Goal: Find specific page/section: Find specific page/section

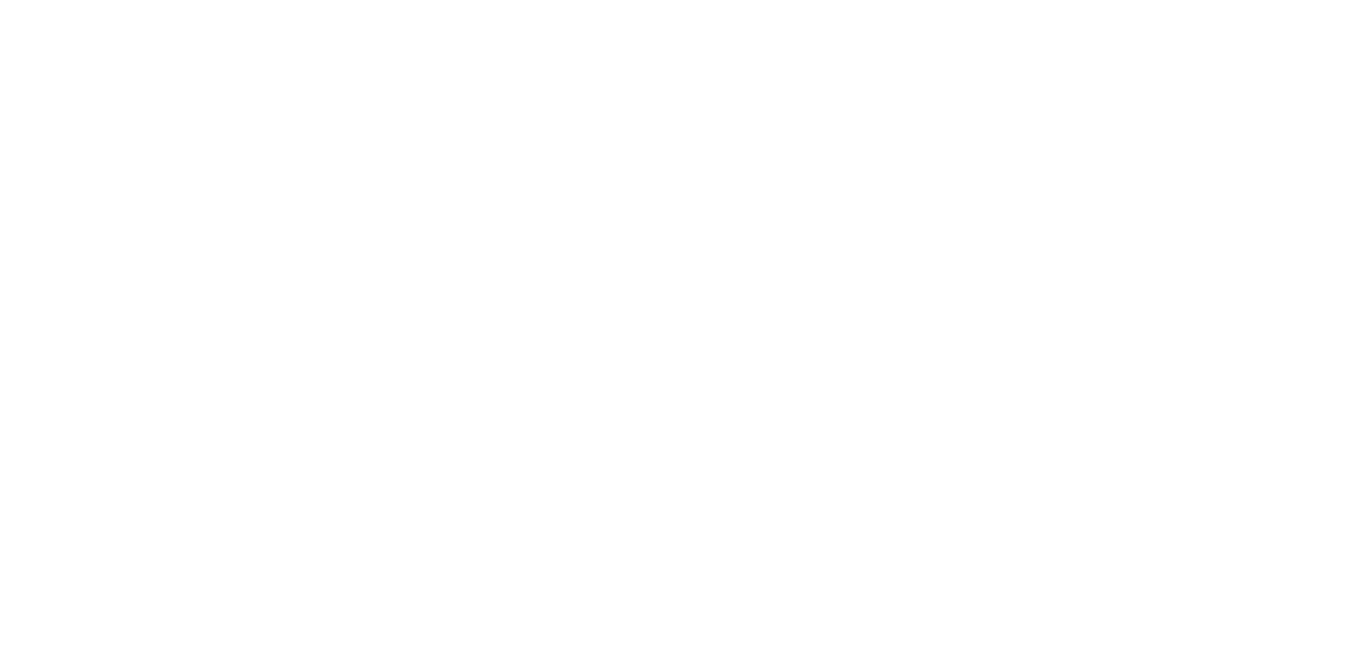
select select "Song"
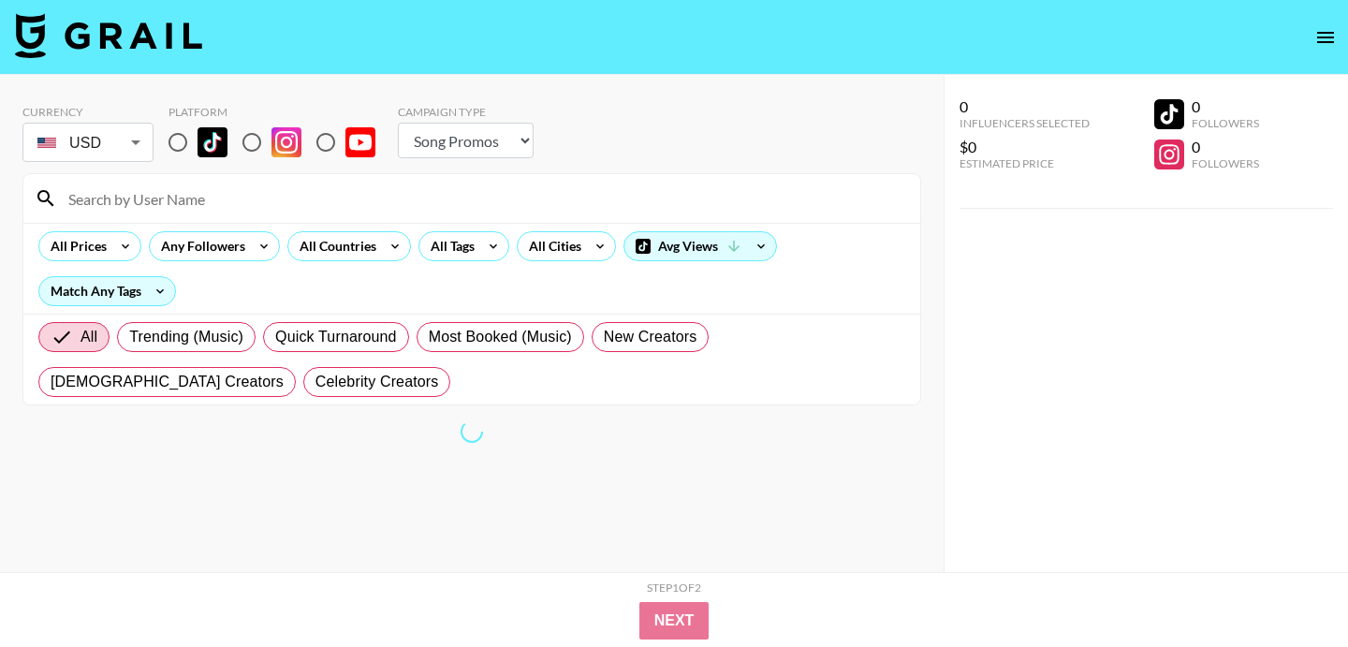
click at [155, 210] on input at bounding box center [483, 199] width 852 height 30
paste input "itaintbee"
type input "itaintbee"
click at [182, 142] on input "radio" at bounding box center [177, 142] width 39 height 39
radio input "true"
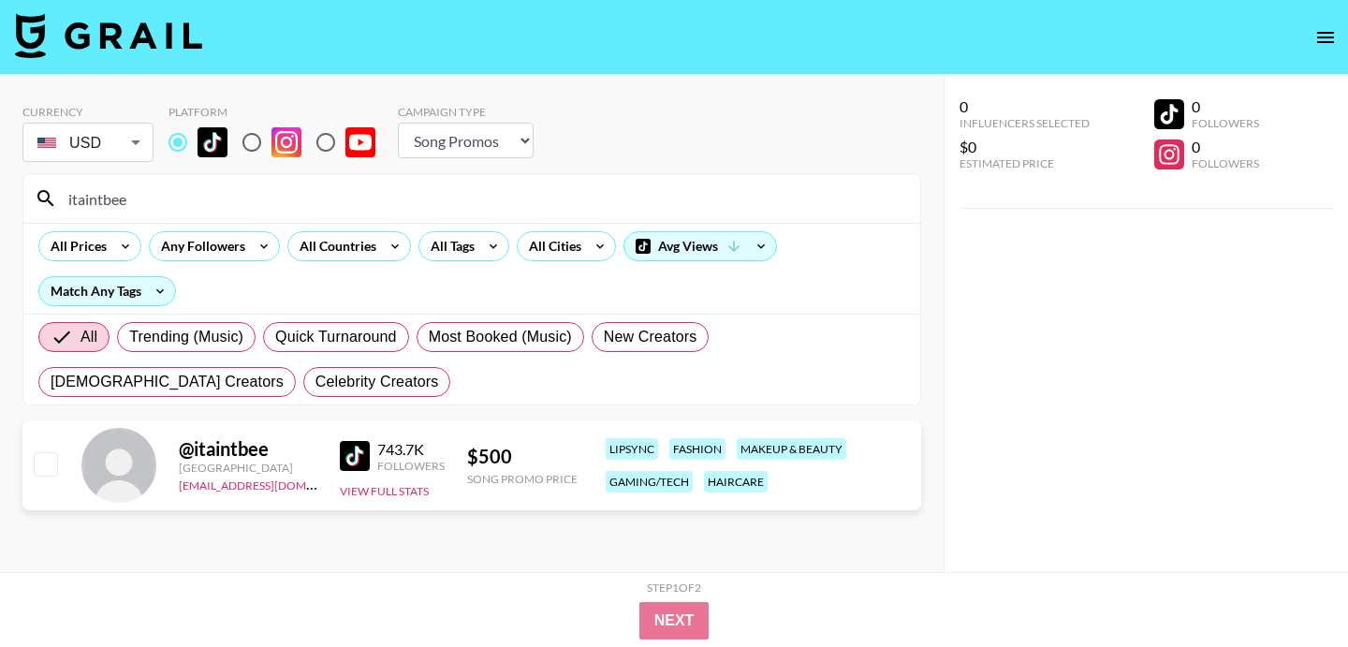
click at [255, 142] on input "radio" at bounding box center [251, 142] width 39 height 39
radio input "true"
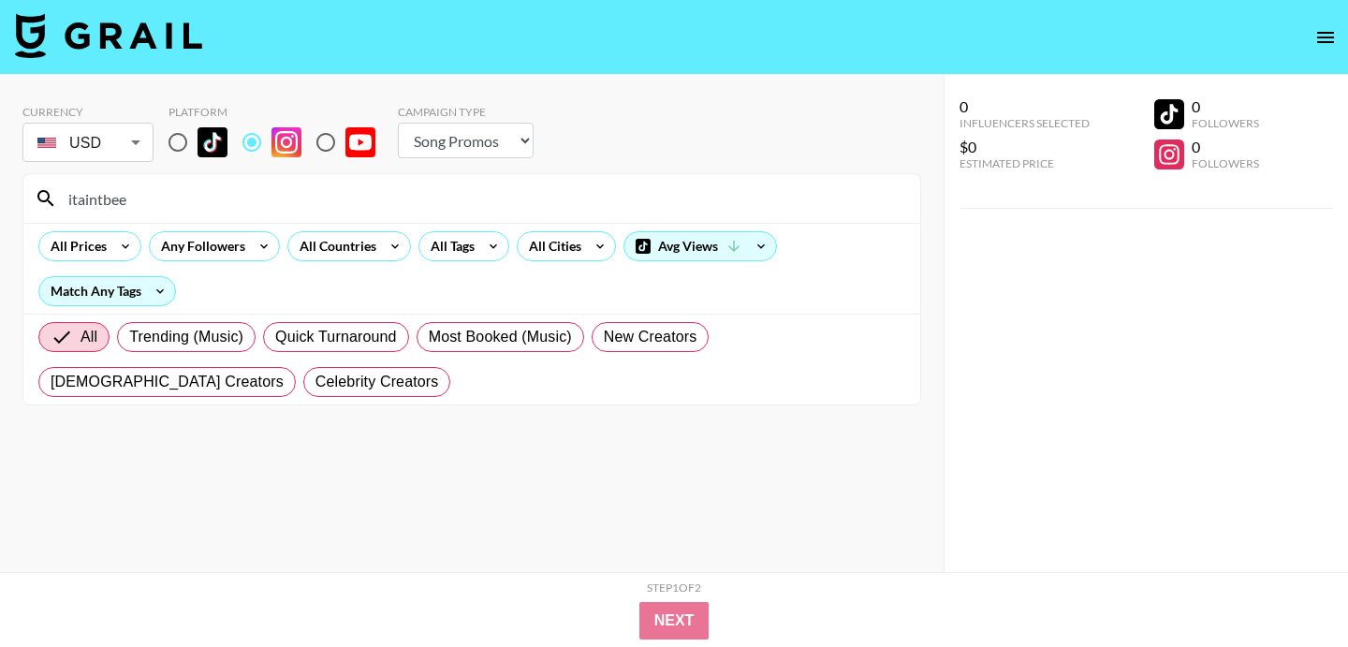
click at [186, 140] on input "radio" at bounding box center [177, 142] width 39 height 39
radio input "true"
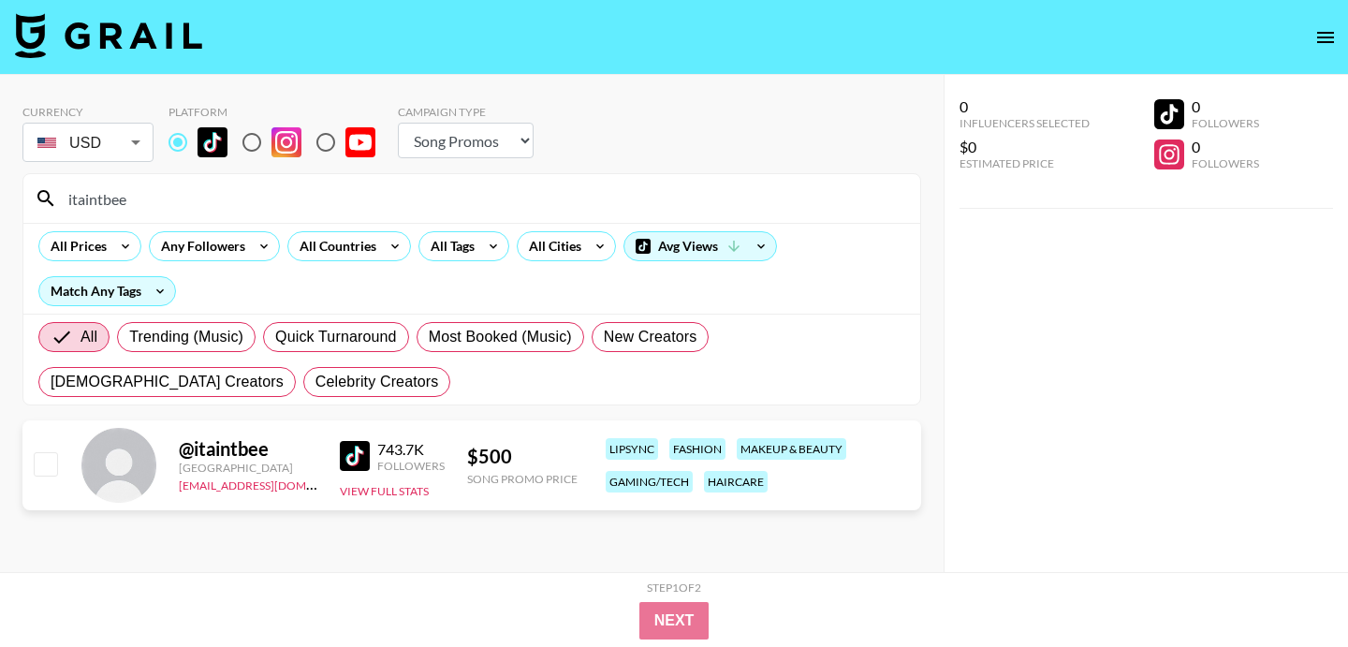
click at [604, 165] on div "Currency USD USD ​ Platform Campaign Type Choose Type... Song Promos Brand Prom…" at bounding box center [471, 135] width 899 height 61
